Goal: Information Seeking & Learning: Learn about a topic

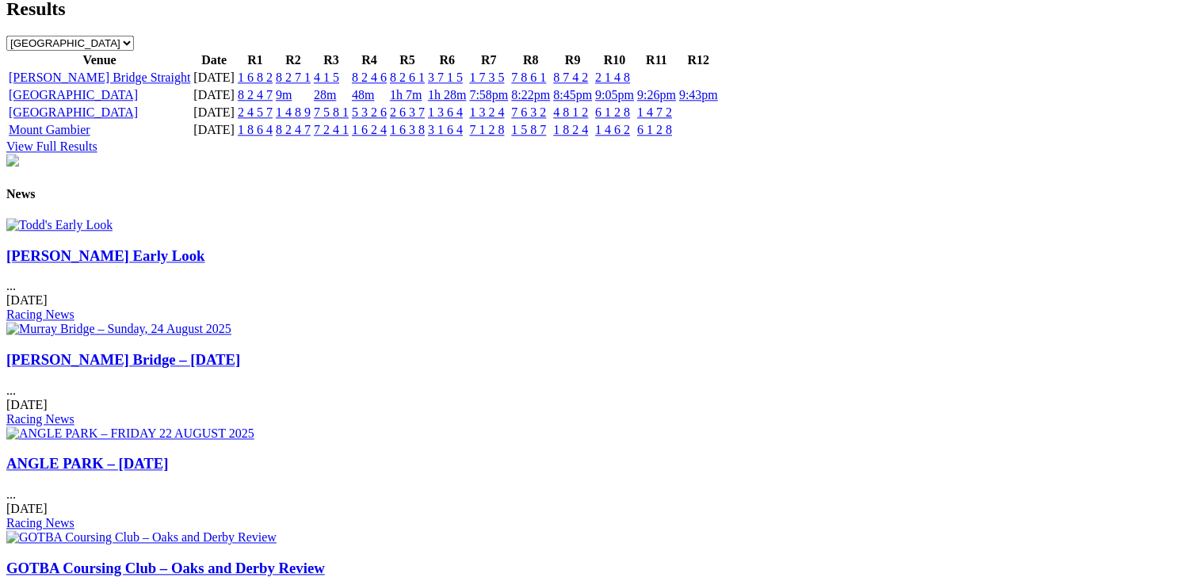
scroll to position [1822, 0]
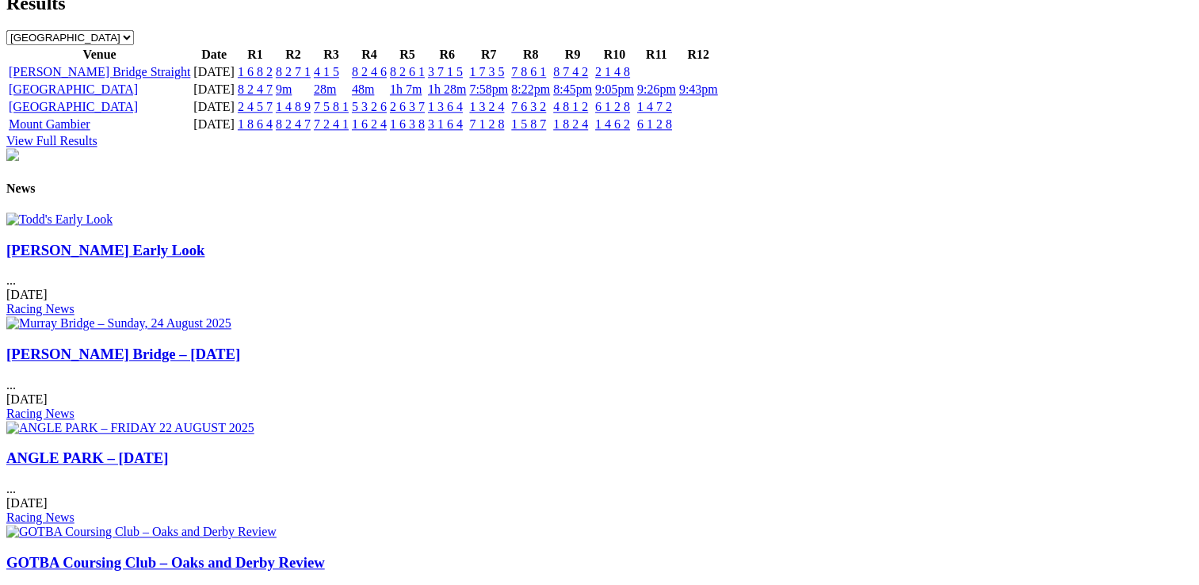
click at [158, 258] on link "Todd's Early Look" at bounding box center [105, 250] width 198 height 17
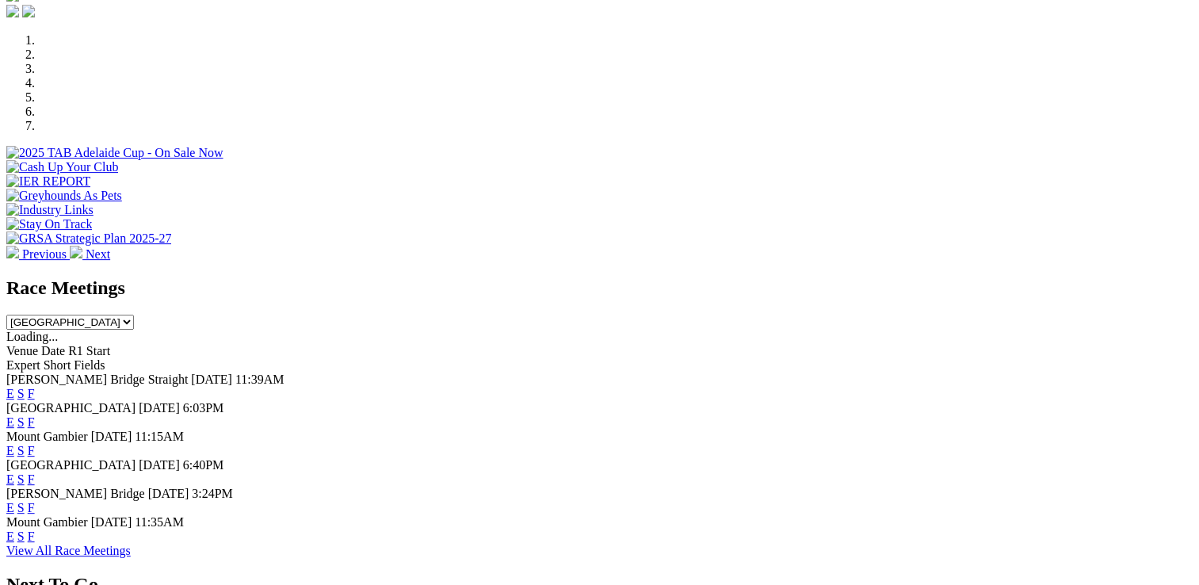
scroll to position [384, 0]
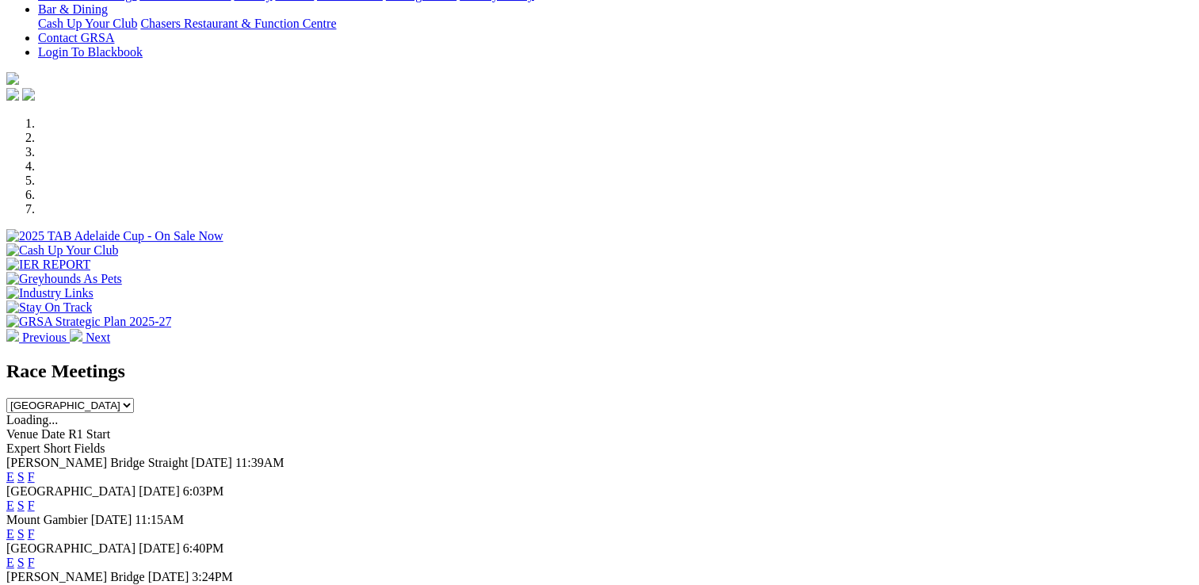
click at [35, 498] on link "F" at bounding box center [31, 504] width 7 height 13
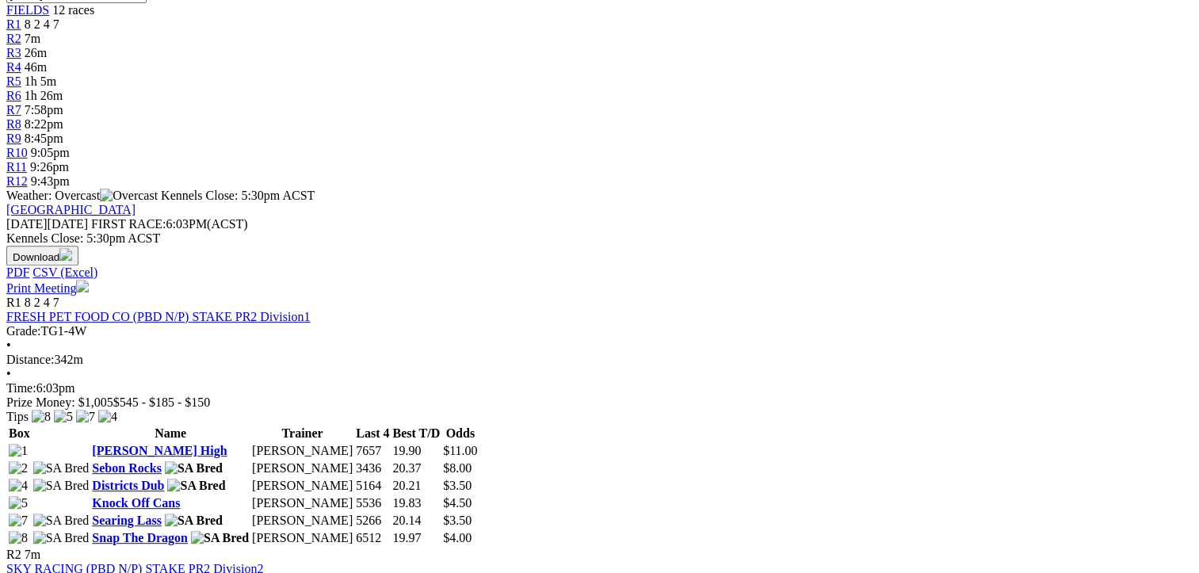
scroll to position [634, 0]
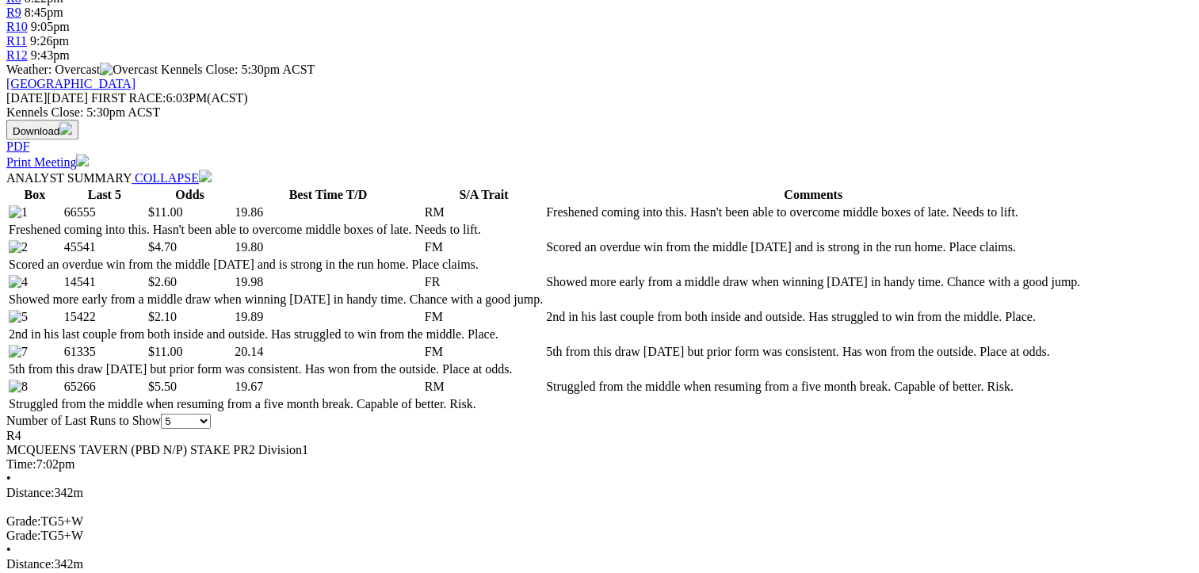
scroll to position [792, 0]
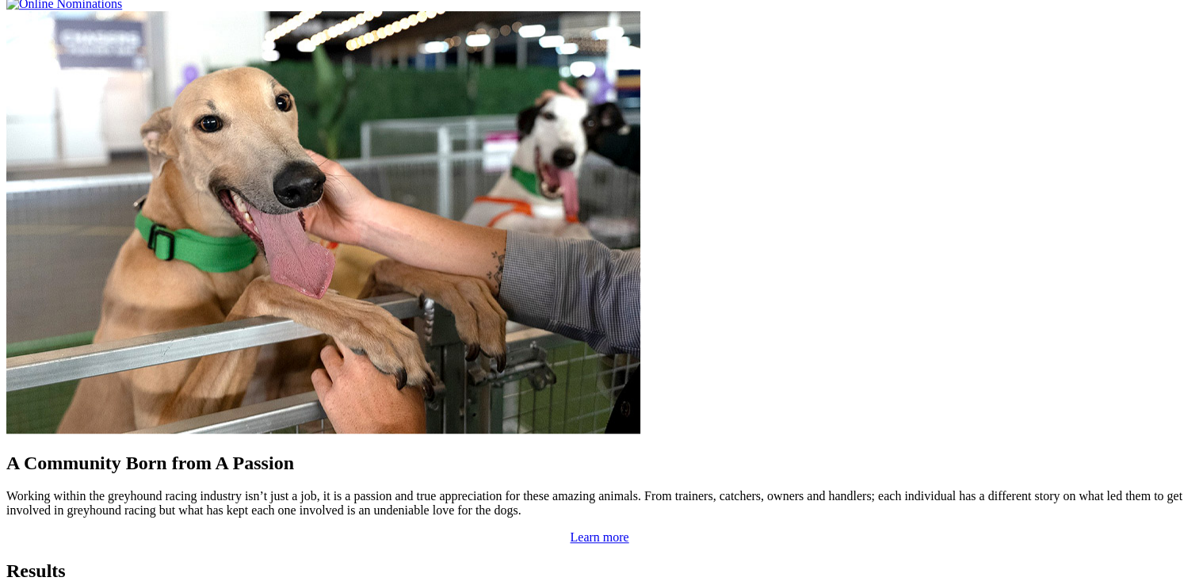
scroll to position [1347, 0]
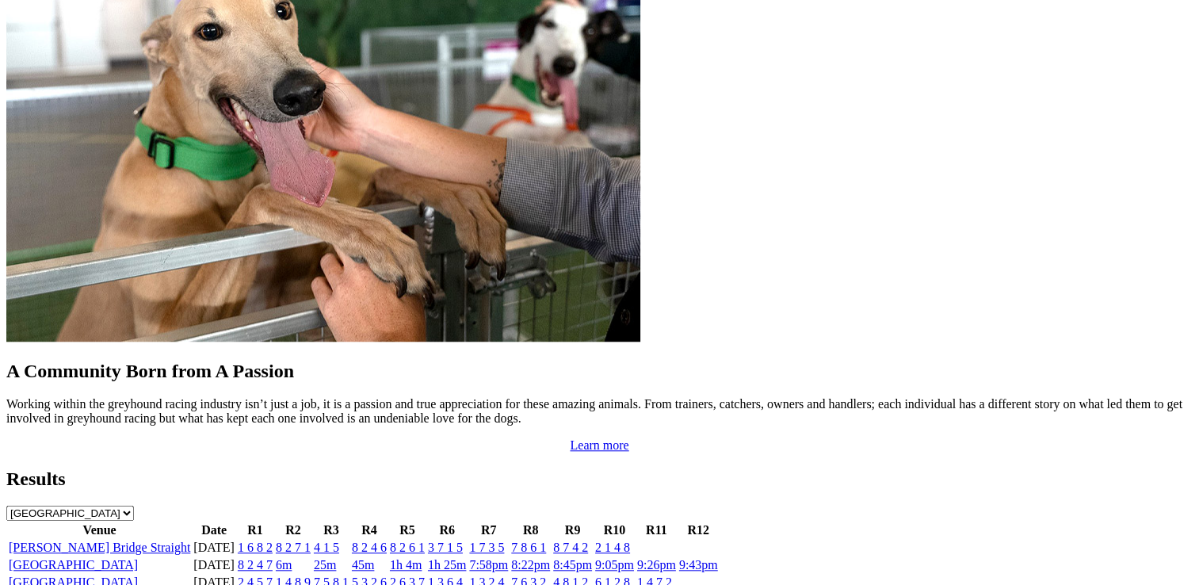
click at [588, 575] on link "4 8 1 2" at bounding box center [570, 581] width 35 height 13
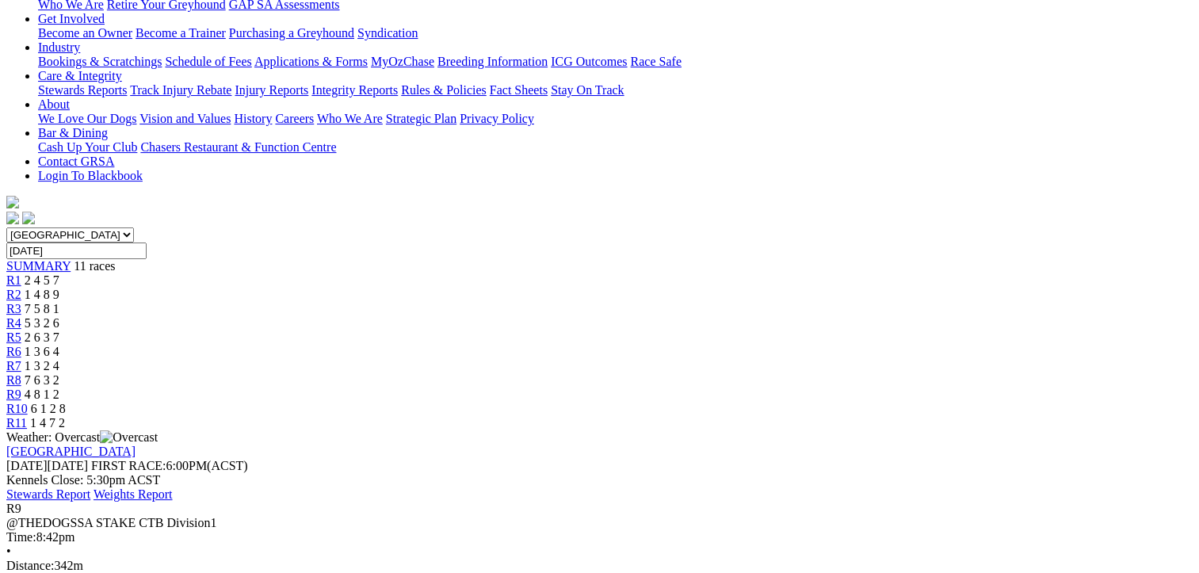
scroll to position [317, 0]
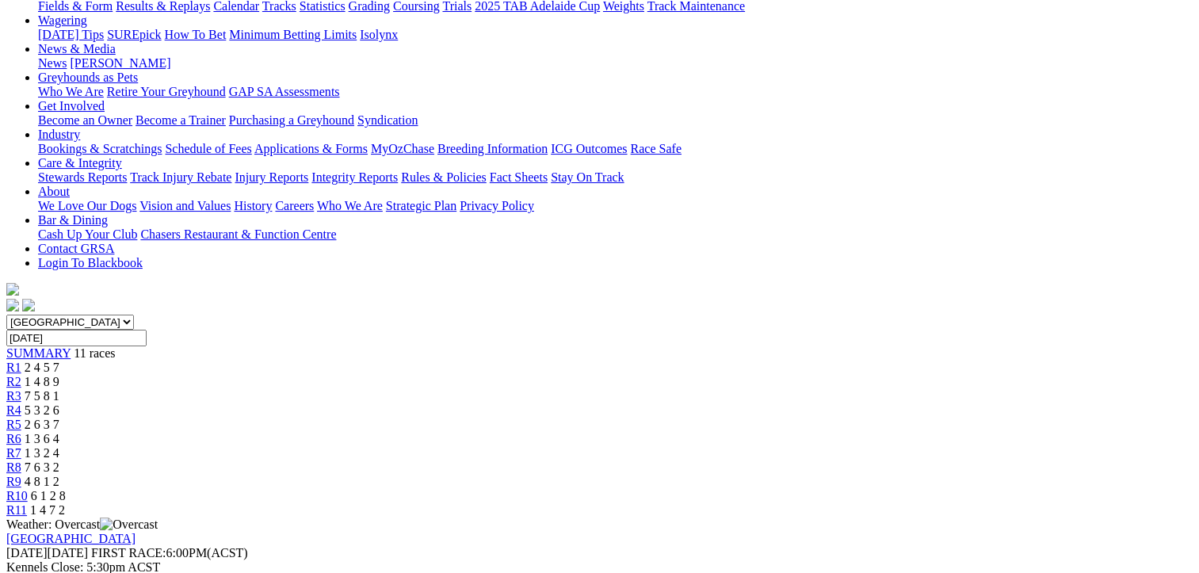
scroll to position [238, 0]
